Goal: Information Seeking & Learning: Learn about a topic

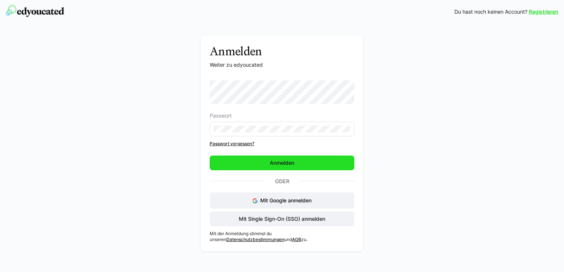
click at [233, 159] on span "Anmelden" at bounding box center [282, 163] width 145 height 15
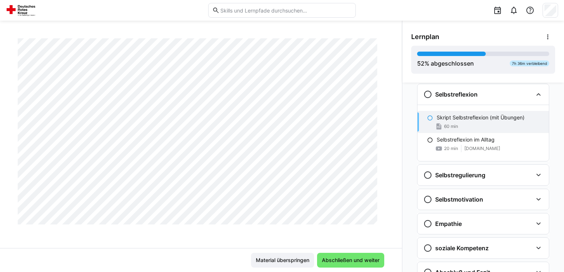
scroll to position [128, 0]
click at [389, 127] on div "Führungskräftefortbildung Modul 2 Seminar Neuromanagement (2 Tage) Skript Selbs…" at bounding box center [201, 143] width 402 height 210
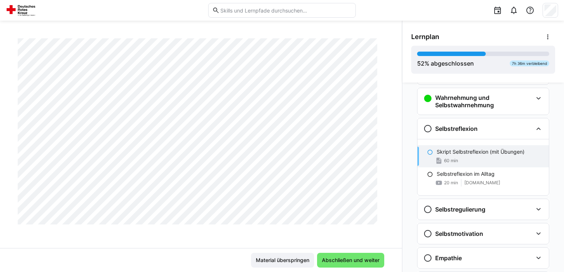
scroll to position [5499, 0]
click at [510, 174] on div "Selbstreflexion im Alltag" at bounding box center [490, 174] width 106 height 7
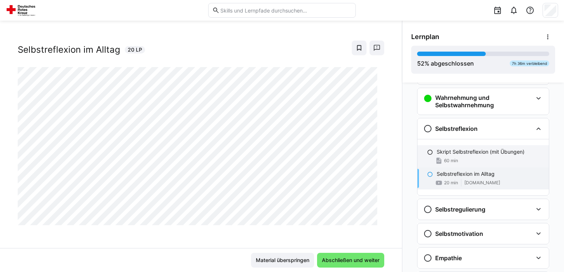
click at [454, 154] on p "Skript Selbstreflexion (mit Übungen)" at bounding box center [481, 151] width 88 height 7
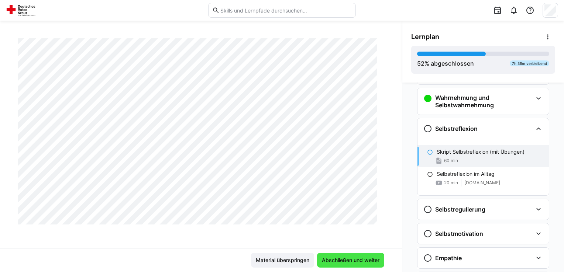
click at [351, 259] on span "Abschließen und weiter" at bounding box center [351, 260] width 60 height 7
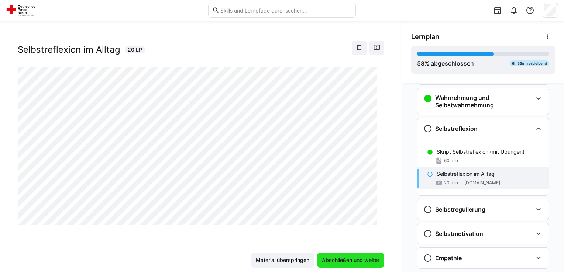
click at [351, 259] on span "Abschließen und weiter" at bounding box center [351, 260] width 60 height 7
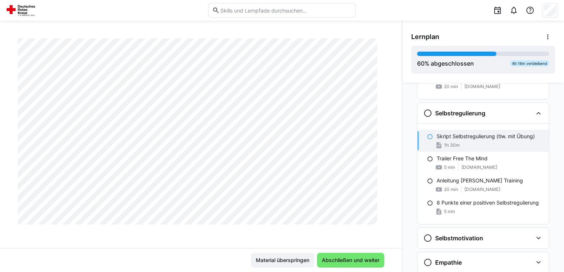
scroll to position [315, 0]
click at [394, 92] on div "Führungskräftefortbildung Modul 2 Seminar Neuromanagement (2 Tage) Skript Selbs…" at bounding box center [201, 143] width 402 height 210
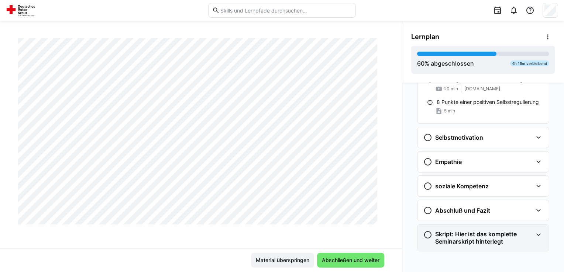
click at [483, 243] on h3 "Skript: Hier ist das komplette Seminarskript hinterlegt" at bounding box center [483, 238] width 97 height 15
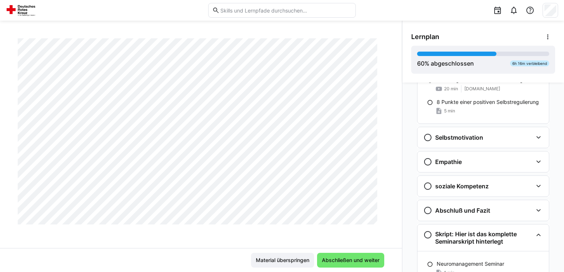
scroll to position [385, 0]
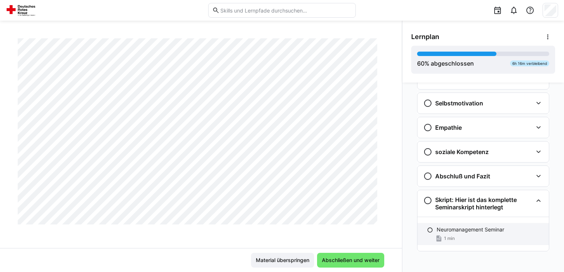
click at [502, 240] on div "1 min" at bounding box center [490, 238] width 106 height 7
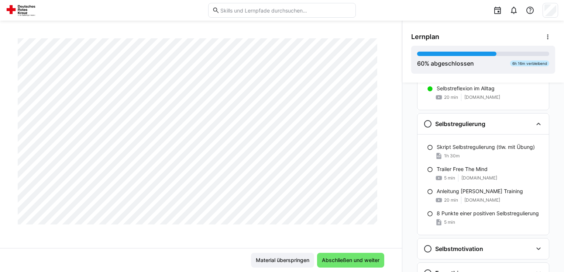
scroll to position [27737, 0]
click at [361, 260] on span "Abschließen und weiter" at bounding box center [351, 260] width 60 height 7
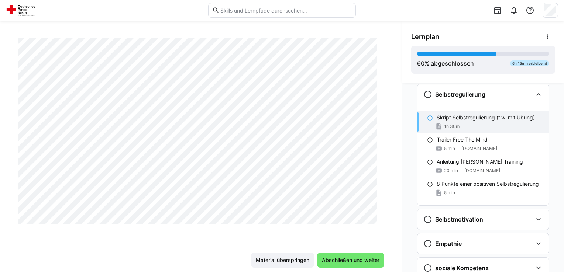
scroll to position [1383, 0]
click at [358, 262] on span "Abschließen und weiter" at bounding box center [351, 260] width 60 height 7
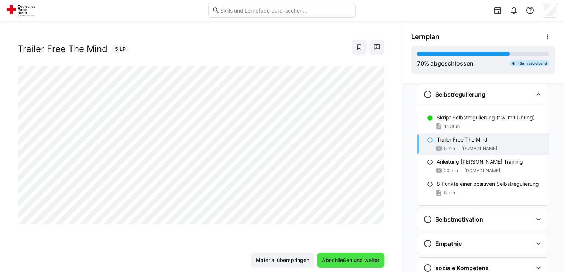
scroll to position [12, 0]
click at [365, 263] on span "Abschließen und weiter" at bounding box center [351, 260] width 60 height 7
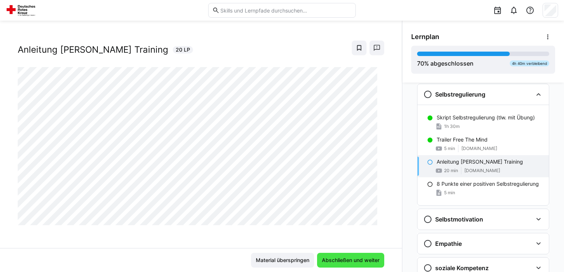
click at [365, 263] on span "Abschließen und weiter" at bounding box center [351, 260] width 60 height 7
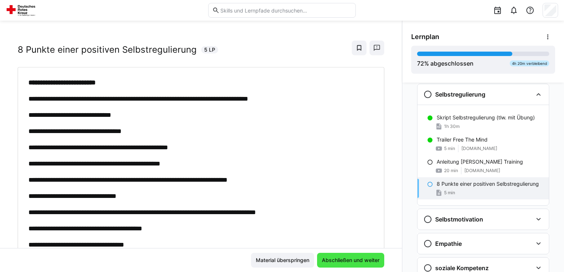
scroll to position [47, 0]
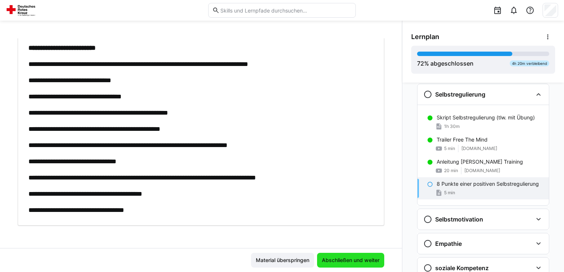
click at [344, 265] on span "Abschließen und weiter" at bounding box center [350, 260] width 67 height 15
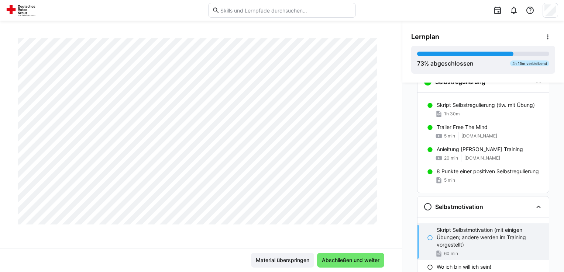
scroll to position [278, 0]
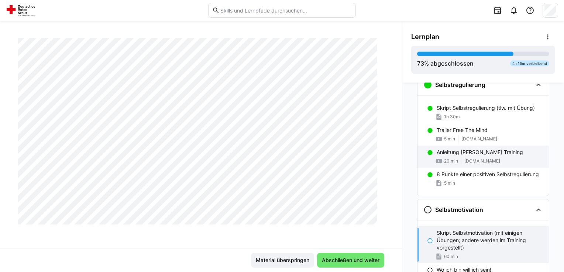
click at [529, 164] on div "Anleitung [PERSON_NAME] Training 20 min [DOMAIN_NAME]" at bounding box center [483, 157] width 131 height 22
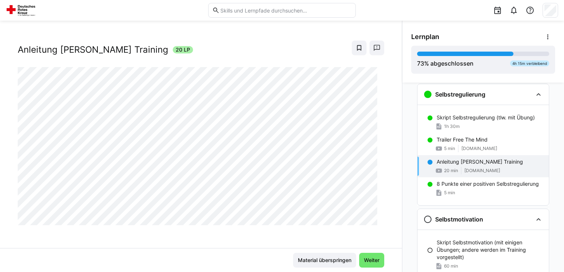
scroll to position [269, 0]
click at [370, 259] on span "Weiter" at bounding box center [372, 260] width 18 height 7
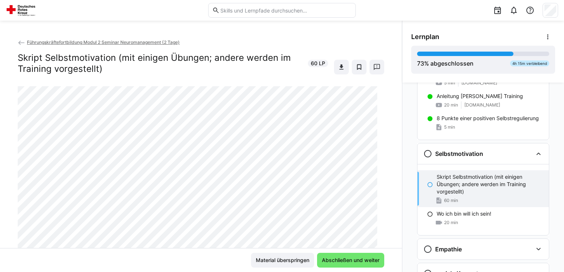
scroll to position [332, 0]
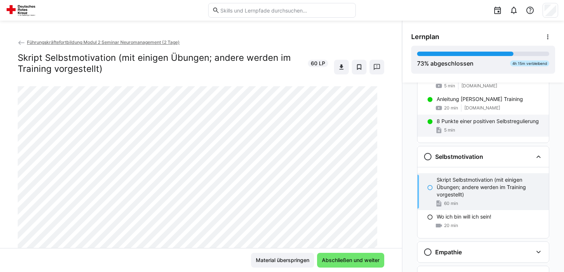
click at [505, 130] on div "5 min" at bounding box center [490, 130] width 106 height 7
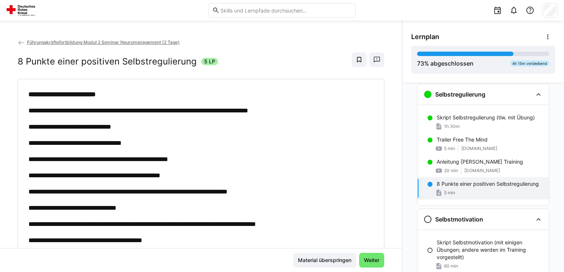
scroll to position [47, 0]
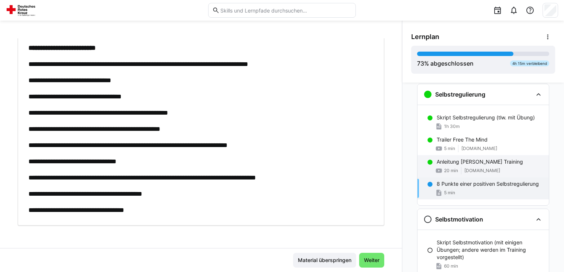
click at [499, 176] on div "Anleitung [PERSON_NAME] Training 20 min [DOMAIN_NAME]" at bounding box center [483, 166] width 131 height 22
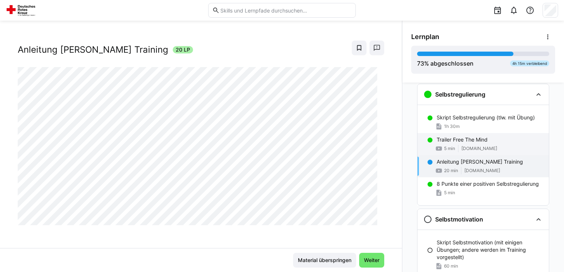
click at [483, 146] on span "[DOMAIN_NAME]" at bounding box center [479, 149] width 36 height 6
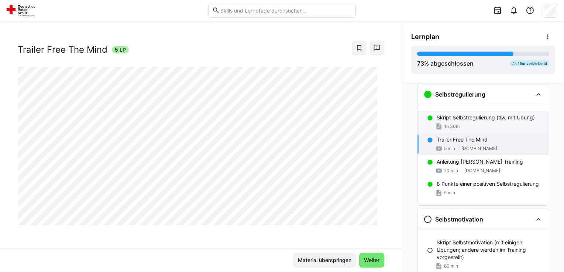
click at [476, 123] on div "1h 30m" at bounding box center [490, 126] width 106 height 7
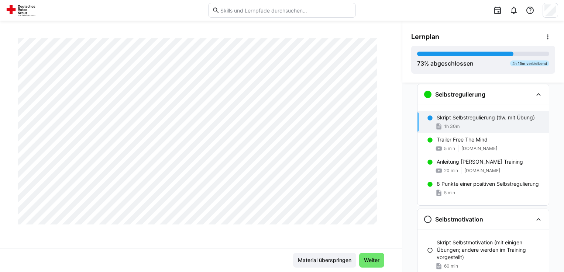
scroll to position [1633, 0]
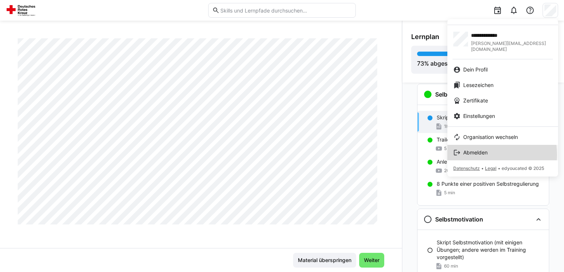
click at [470, 149] on span "Abmelden" at bounding box center [475, 152] width 24 height 7
